Goal: Transaction & Acquisition: Purchase product/service

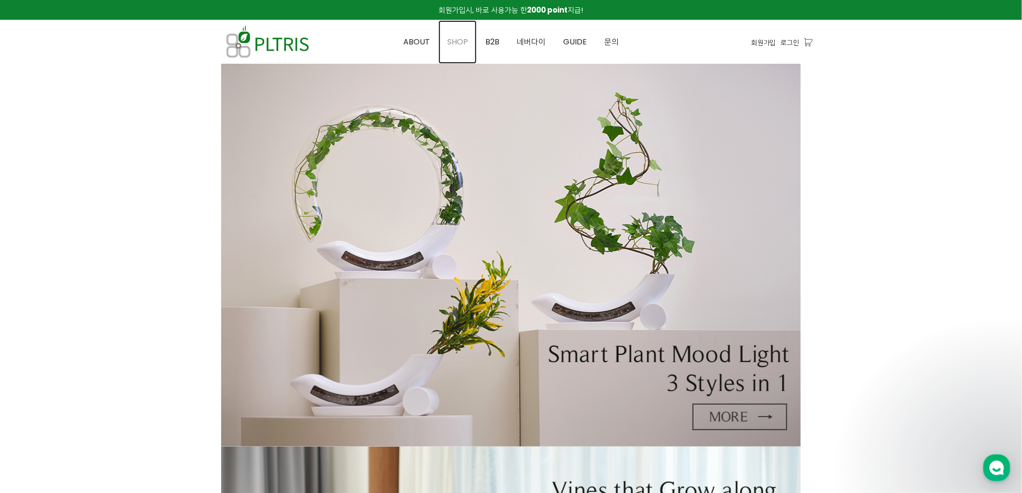
click at [465, 41] on span "SHOP" at bounding box center [457, 41] width 21 height 11
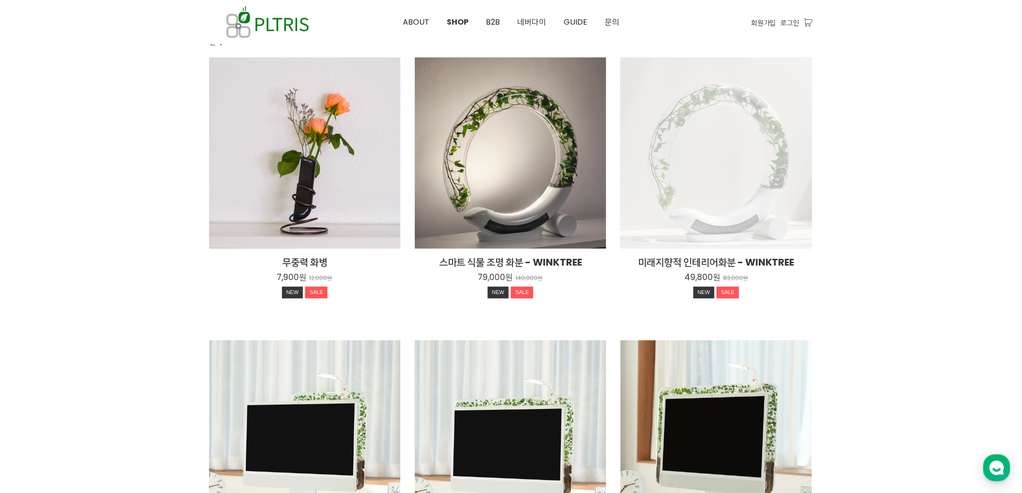
scroll to position [107, 0]
click at [706, 156] on div "미래지향적 인테리어화분 - WINKTREE 49,800원 83,000원 NEW SALE" at bounding box center [715, 152] width 191 height 191
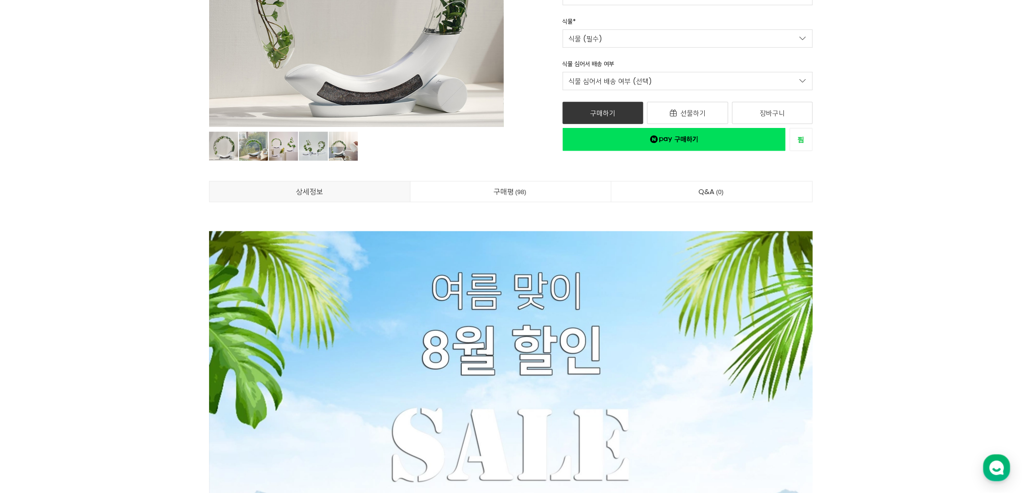
scroll to position [161, 0]
